Goal: Task Accomplishment & Management: Use online tool/utility

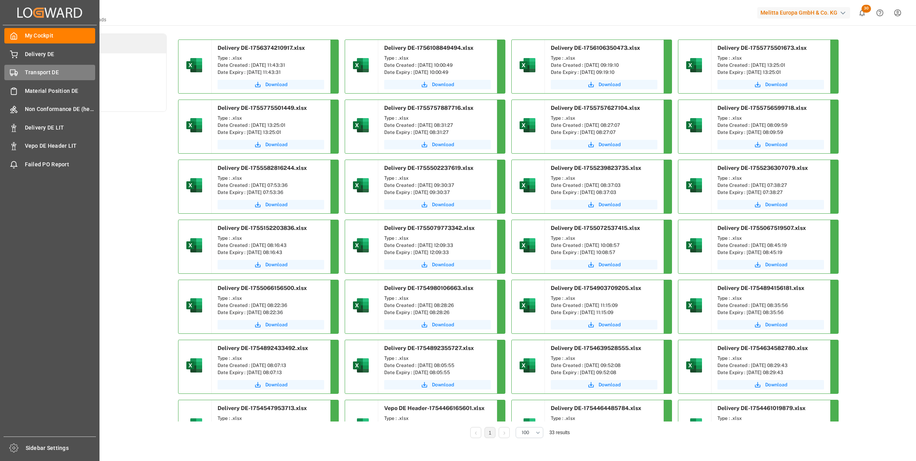
click at [26, 76] on span "Transport DE" at bounding box center [60, 72] width 71 height 8
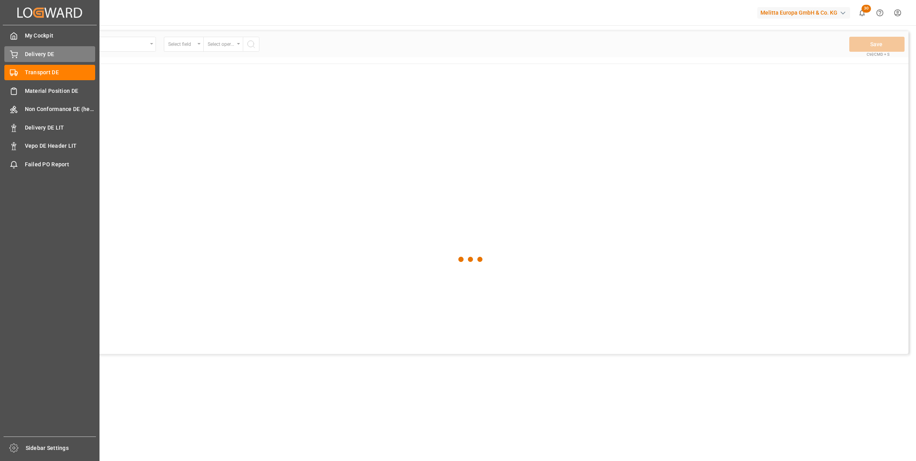
click at [39, 51] on span "Delivery DE" at bounding box center [60, 54] width 71 height 8
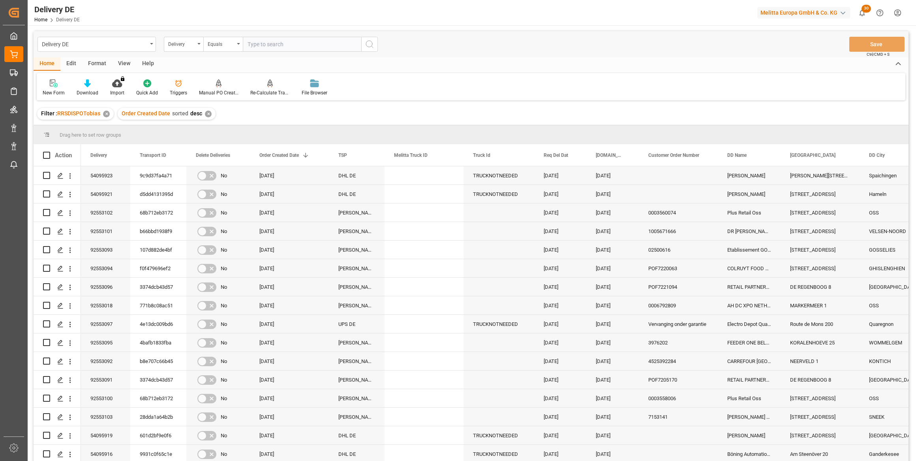
click at [497, 41] on div "Delivery DE Delivery Equals Save Ctrl/CMD + S" at bounding box center [471, 44] width 875 height 26
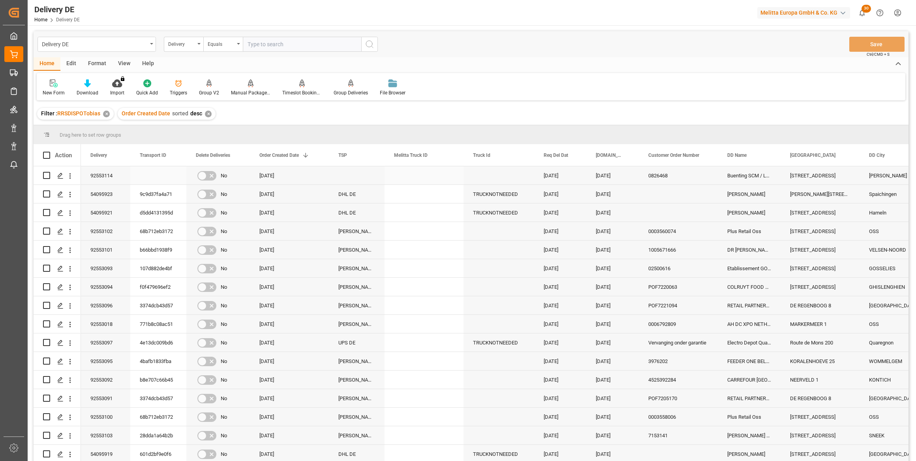
click at [48, 175] on input "Press Space to toggle row selection (unchecked)" at bounding box center [46, 175] width 7 height 7
checkbox input "true"
click at [248, 89] on div "Manual Package TypeDetermination" at bounding box center [250, 92] width 39 height 7
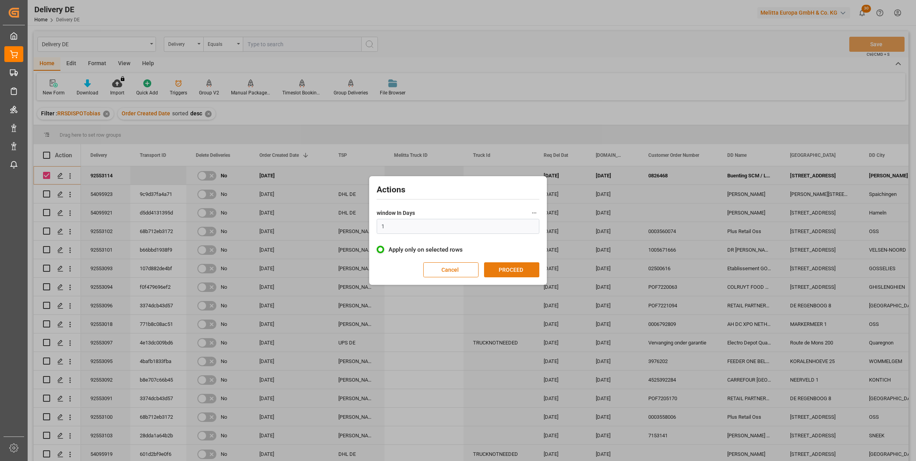
click at [500, 267] on button "PROCEED" at bounding box center [511, 269] width 55 height 15
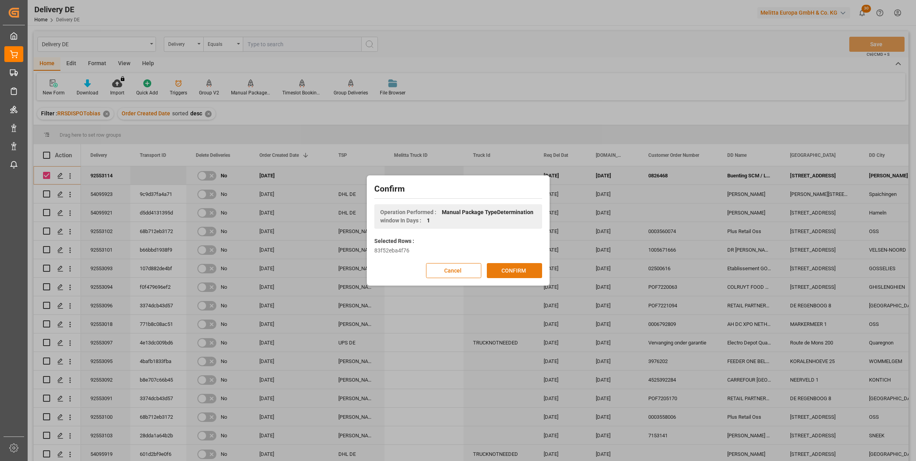
click at [513, 270] on button "CONFIRM" at bounding box center [514, 270] width 55 height 15
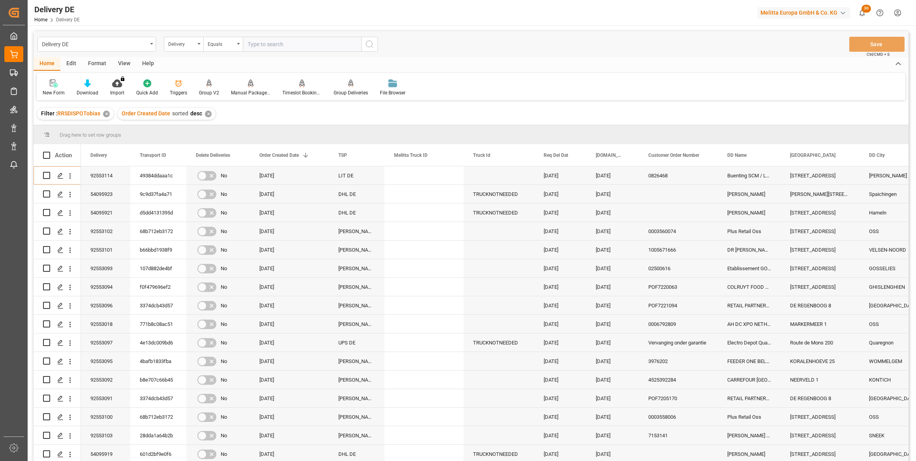
click at [833, 111] on div "Filter : RRSDISPOTobias ✕ Order Created Date sorted desc ✕" at bounding box center [471, 114] width 875 height 22
click at [111, 178] on div "92553114" at bounding box center [105, 175] width 49 height 18
click at [805, 90] on div "New Form Download Import You don't have permission for this feature. Contact ad…" at bounding box center [471, 86] width 869 height 27
